Goal: Task Accomplishment & Management: Use online tool/utility

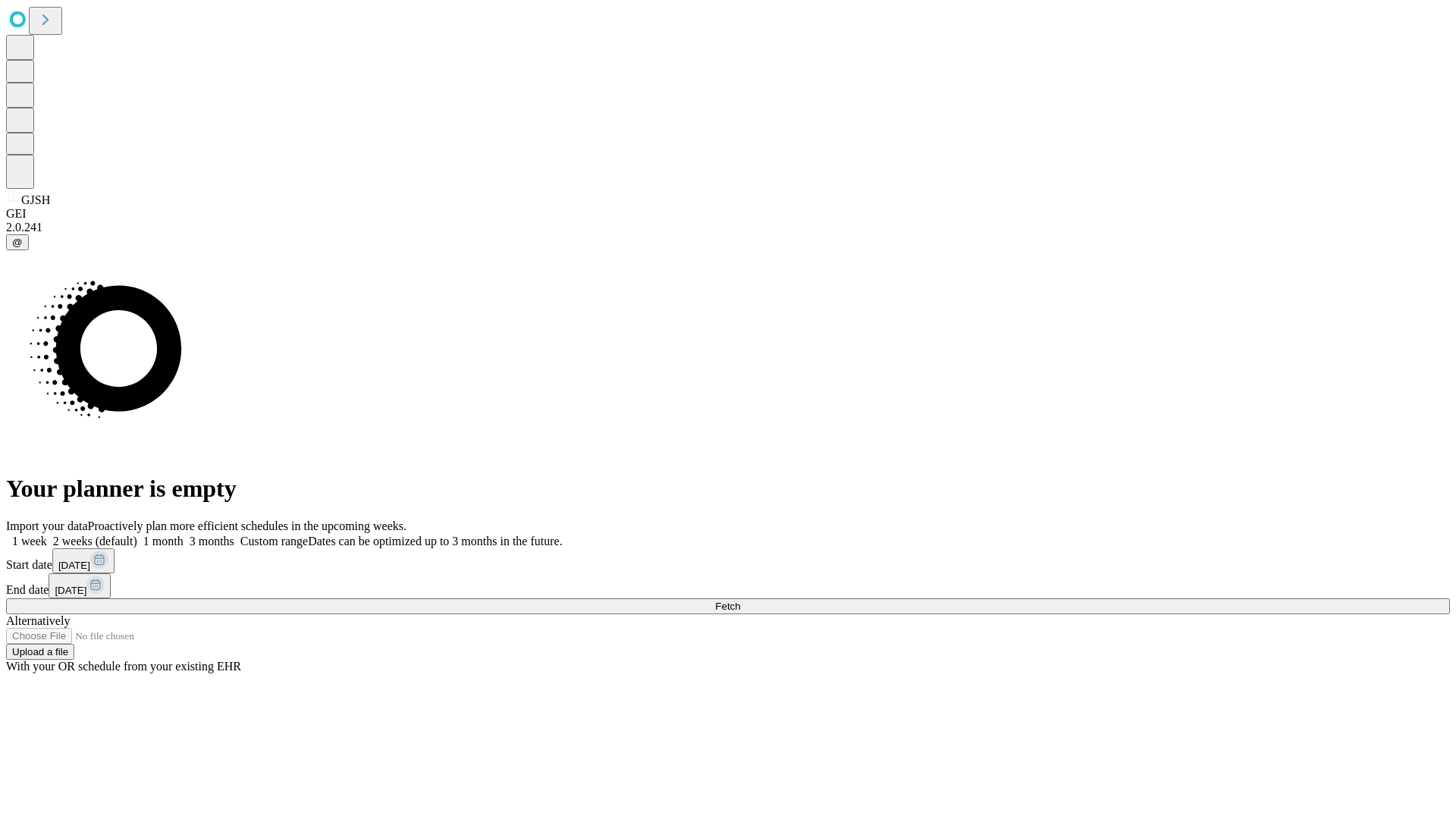
click at [741, 601] on span "Fetch" at bounding box center [728, 607] width 25 height 12
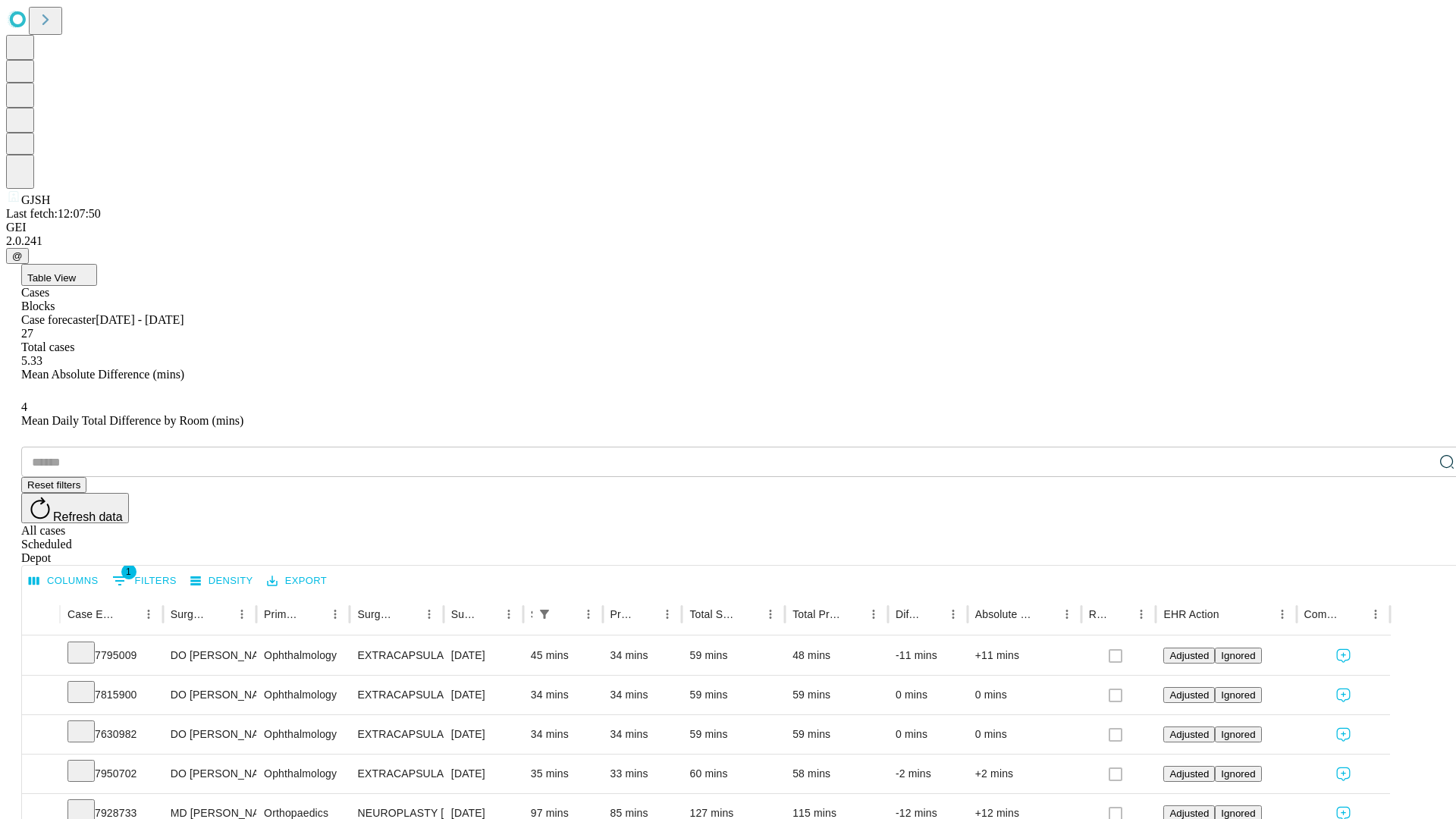
click at [76, 272] on span "Table View" at bounding box center [51, 278] width 49 height 12
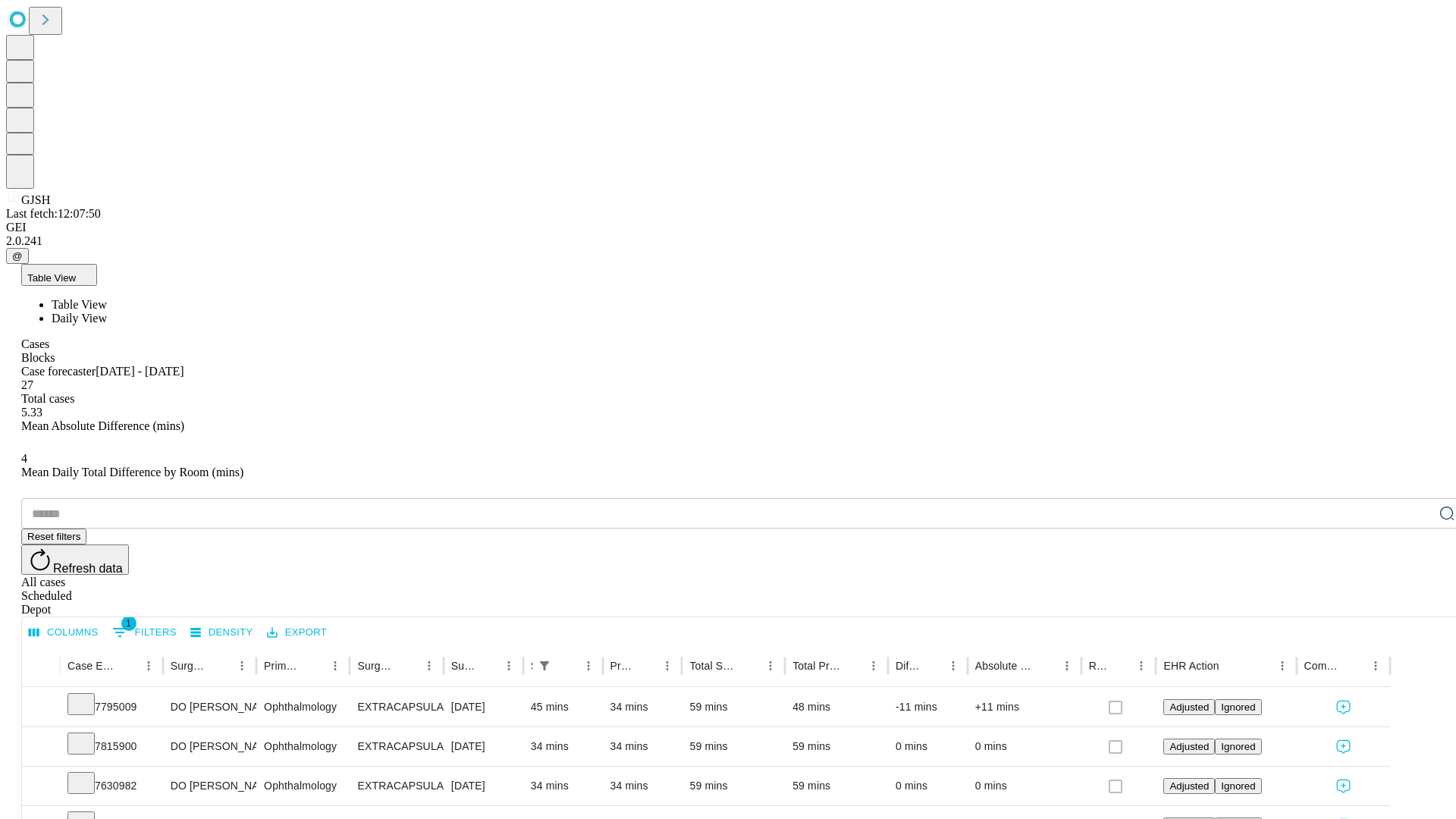
click at [107, 312] on span "Daily View" at bounding box center [79, 318] width 56 height 13
